Goal: Book appointment/travel/reservation

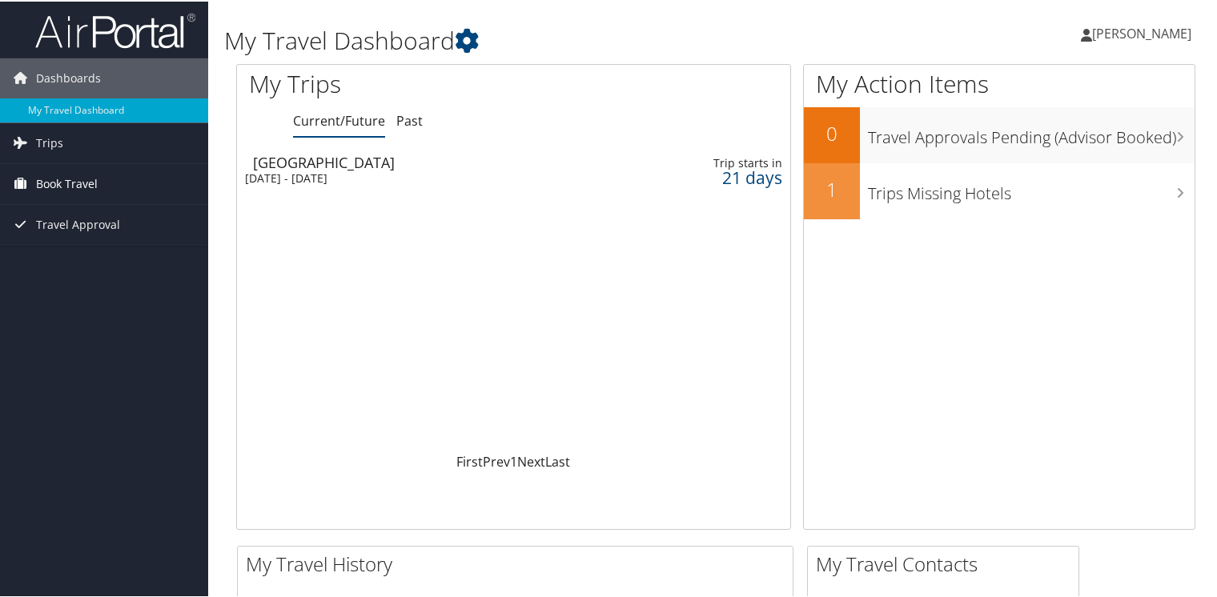
click at [60, 183] on span "Book Travel" at bounding box center [67, 182] width 62 height 40
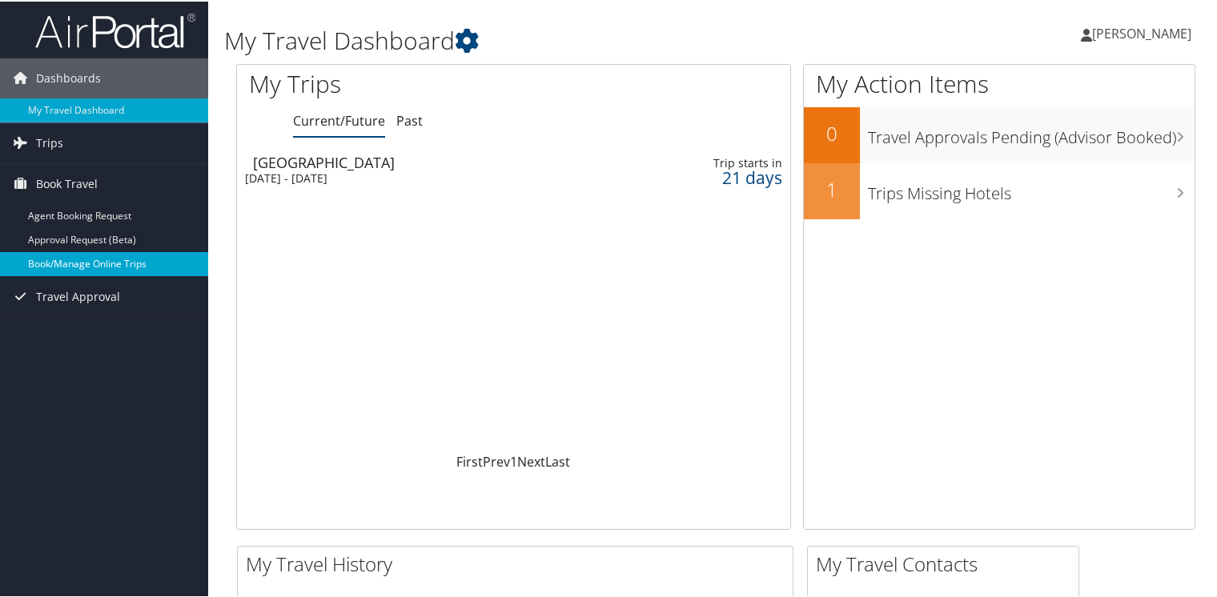
click at [77, 261] on link "Book/Manage Online Trips" at bounding box center [104, 263] width 208 height 24
click at [128, 251] on link "Book/Manage Online Trips" at bounding box center [104, 263] width 208 height 24
click at [88, 264] on link "Book/Manage Online Trips" at bounding box center [104, 263] width 208 height 24
click at [58, 253] on link "Book/Manage Online Trips" at bounding box center [104, 263] width 208 height 24
click at [129, 255] on link "Book/Manage Online Trips" at bounding box center [104, 263] width 208 height 24
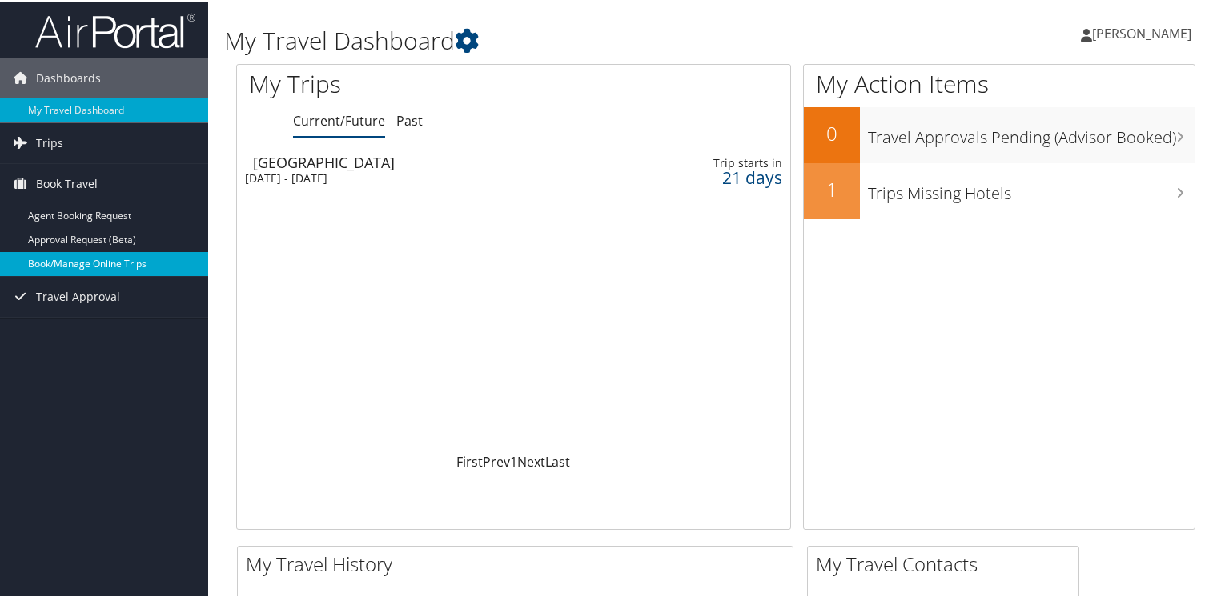
click at [87, 251] on link "Book/Manage Online Trips" at bounding box center [104, 263] width 208 height 24
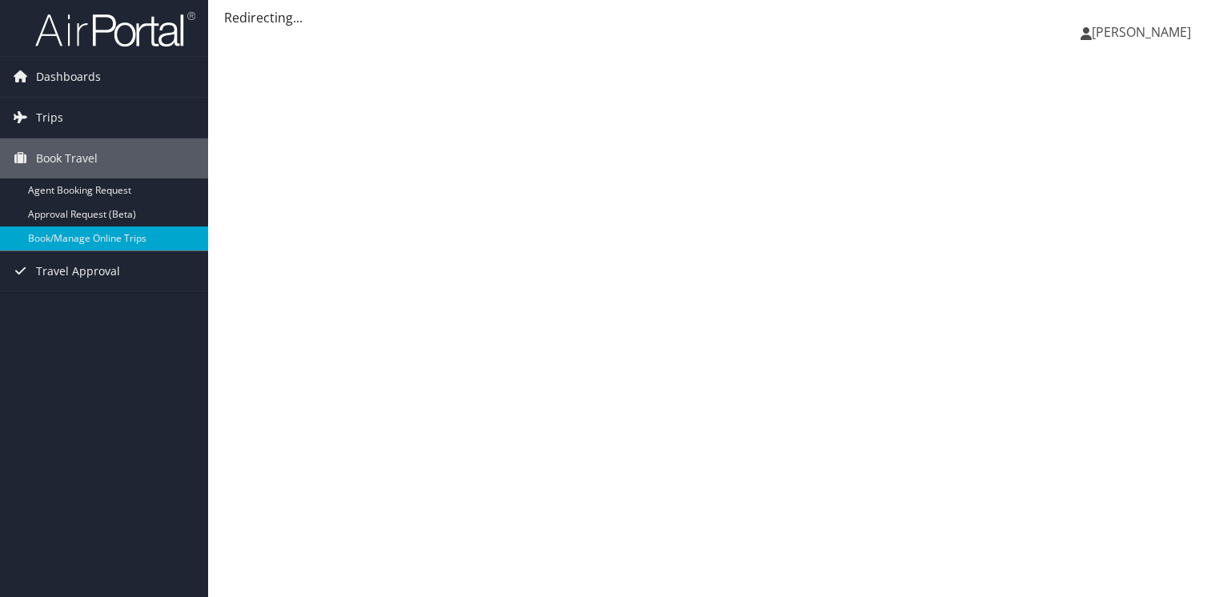
click at [1125, 40] on span "[PERSON_NAME]" at bounding box center [1141, 32] width 99 height 18
